Goal: Task Accomplishment & Management: Complete application form

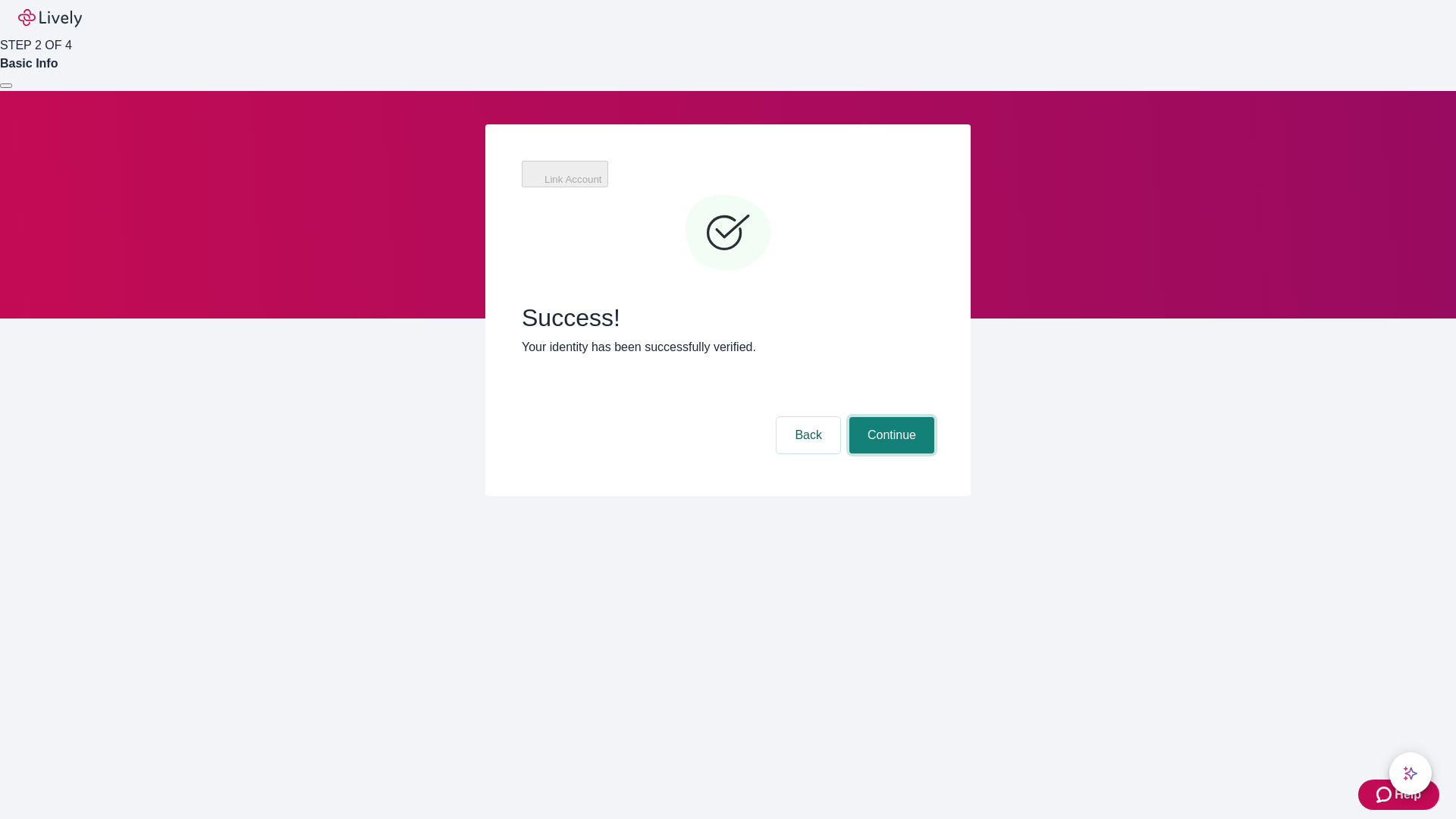
click at [889, 417] on button "Continue" at bounding box center [892, 435] width 85 height 37
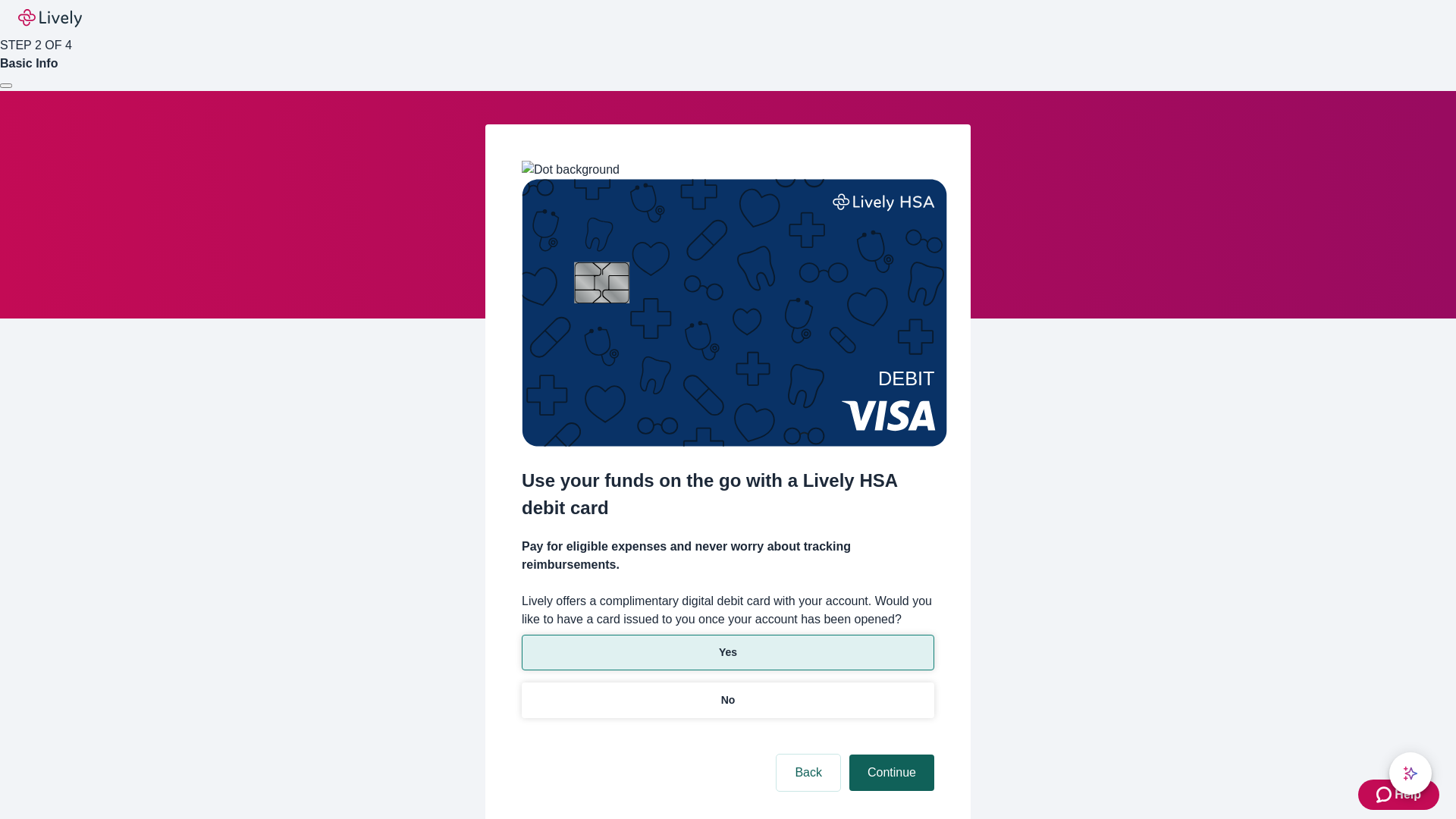
click at [728, 644] on p "Yes" at bounding box center [728, 652] width 18 height 16
click at [889, 755] on button "Continue" at bounding box center [892, 773] width 85 height 37
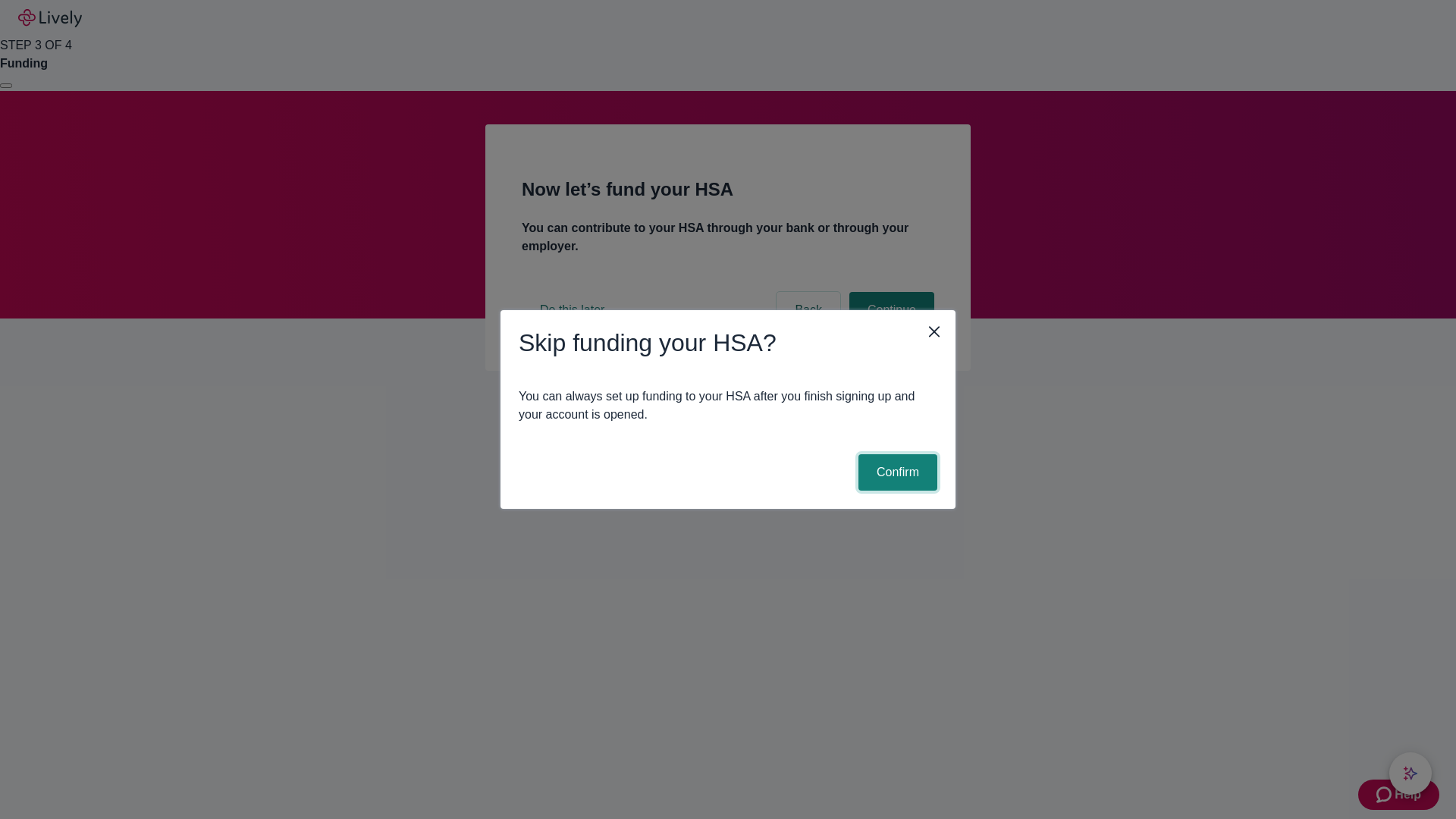
click at [896, 473] on button "Confirm" at bounding box center [898, 472] width 79 height 37
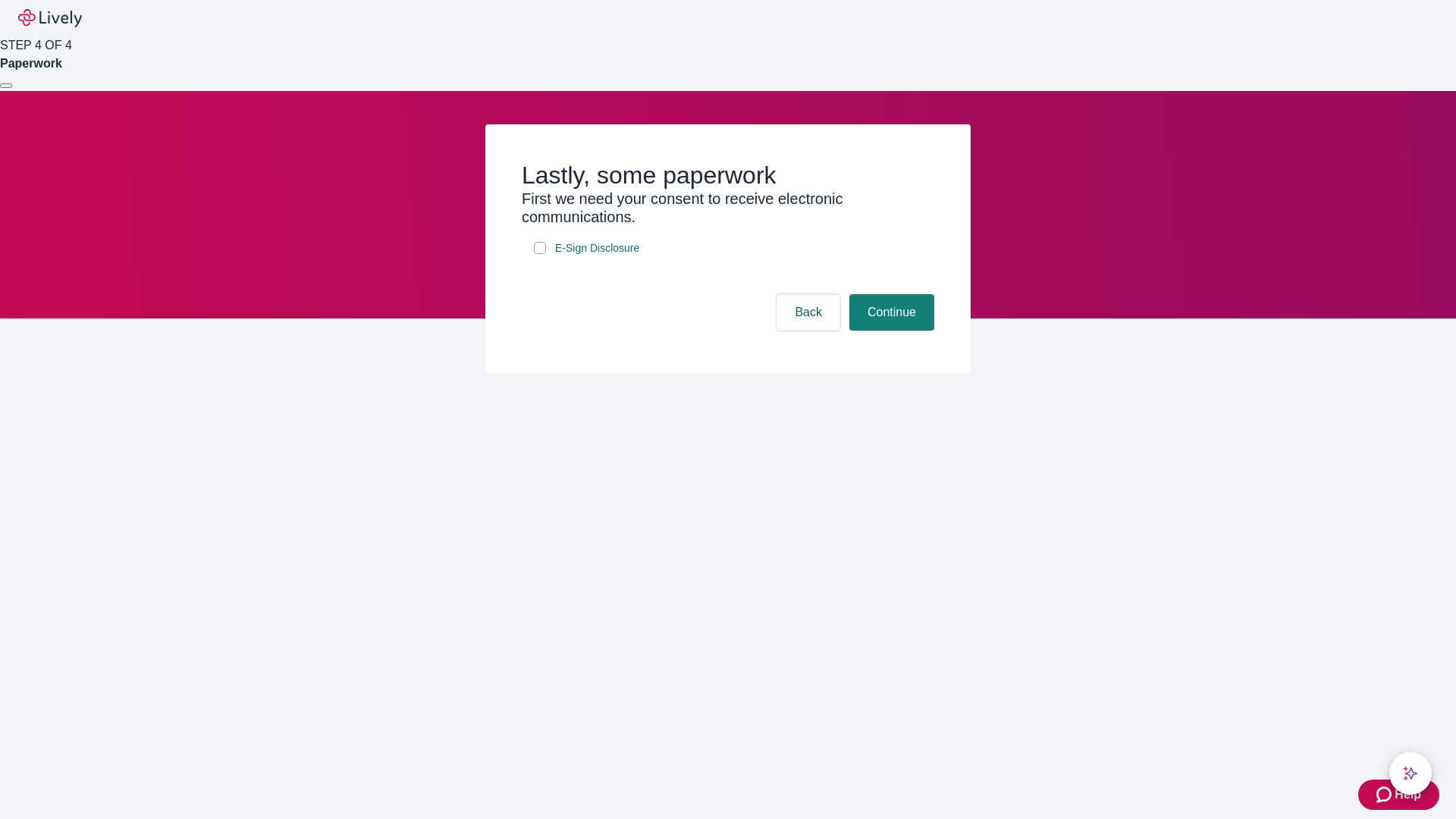
click at [540, 254] on input "E-Sign Disclosure" at bounding box center [540, 248] width 12 height 12
checkbox input "true"
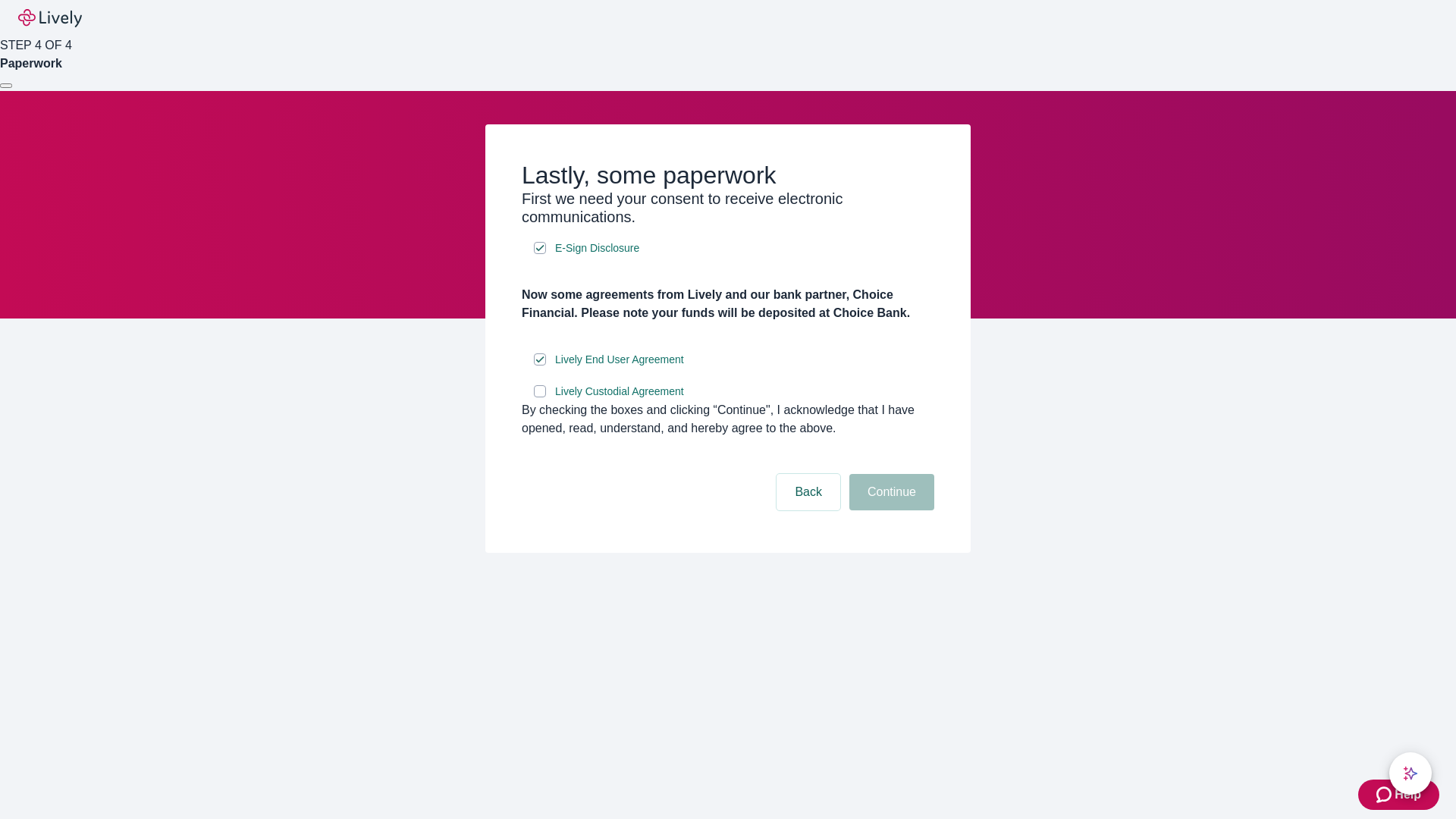
click at [540, 398] on input "Lively Custodial Agreement" at bounding box center [540, 391] width 12 height 12
checkbox input "true"
click at [889, 510] on button "Continue" at bounding box center [892, 491] width 85 height 37
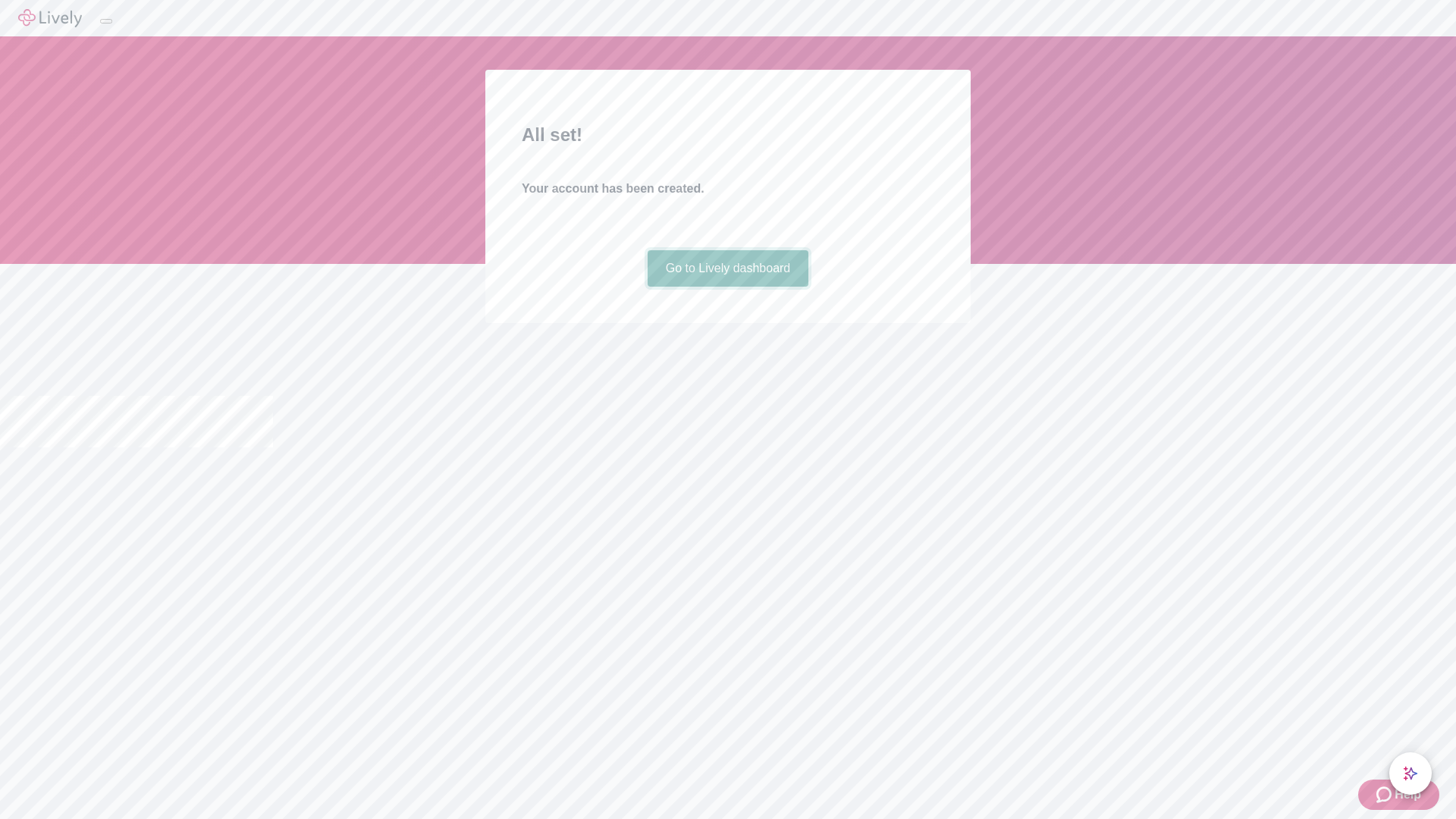
click at [728, 286] on link "Go to Lively dashboard" at bounding box center [728, 268] width 162 height 37
